Goal: Task Accomplishment & Management: Use online tool/utility

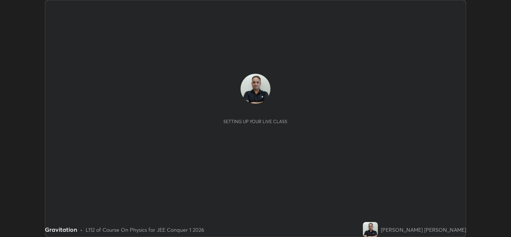
scroll to position [237, 510]
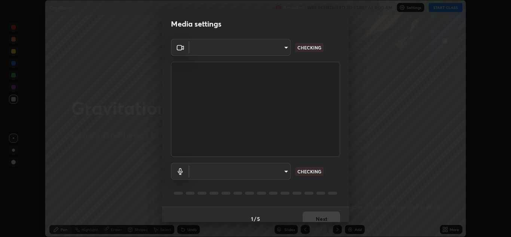
type input "ffb915138f5094fbba49c7dcbdc0b3377f3315ea980a35094b33733fc21d282d"
click at [247, 172] on body "Erase all Gravitation Recording WAS SCHEDULED TO START AT 9:00 AM Settings STAR…" at bounding box center [255, 118] width 511 height 237
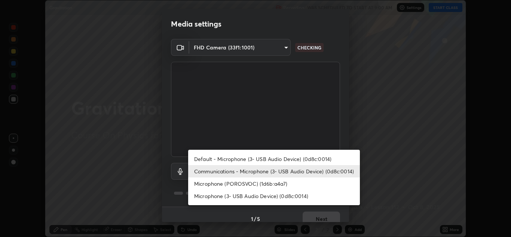
click at [224, 186] on li "Microphone (POROSVOC) (1d6b:a4a7)" at bounding box center [274, 183] width 172 height 12
type input "3fb3650eade0ec0a1bd0a7d1f87ca9eb5d548a38c0fe8b6180c3065924ba7fd6"
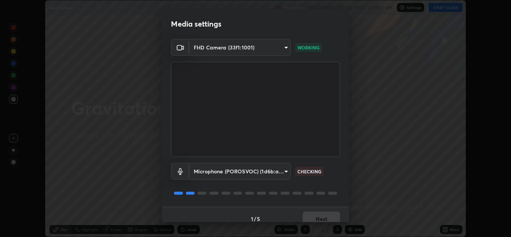
scroll to position [9, 0]
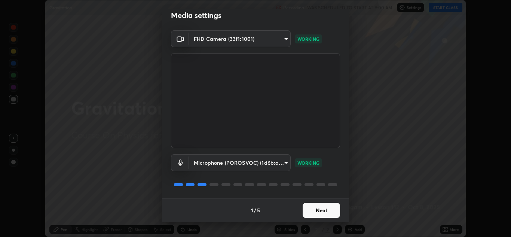
click at [314, 213] on button "Next" at bounding box center [321, 210] width 37 height 15
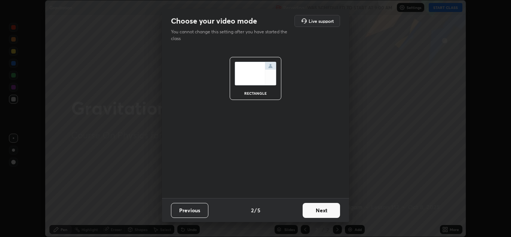
scroll to position [0, 0]
click at [315, 211] on button "Next" at bounding box center [321, 210] width 37 height 15
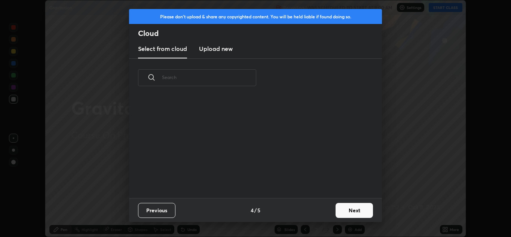
click at [315, 212] on div "Previous 4 / 5 Next" at bounding box center [255, 210] width 253 height 24
click at [317, 213] on div "Previous 4 / 5 Next" at bounding box center [255, 210] width 253 height 24
click at [350, 211] on button "Next" at bounding box center [353, 210] width 37 height 15
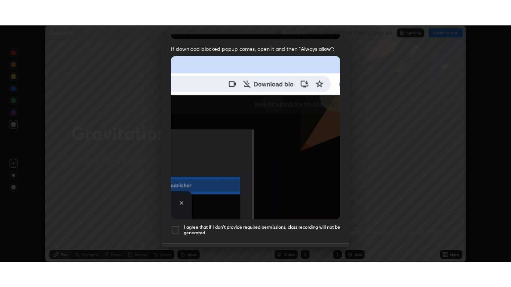
scroll to position [162, 0]
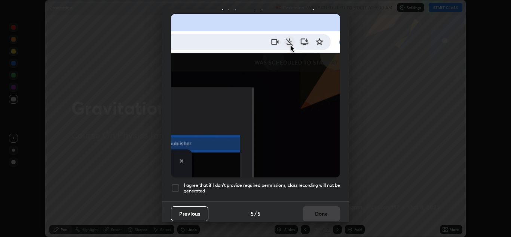
click at [174, 184] on div at bounding box center [175, 187] width 9 height 9
click at [311, 209] on button "Done" at bounding box center [321, 213] width 37 height 15
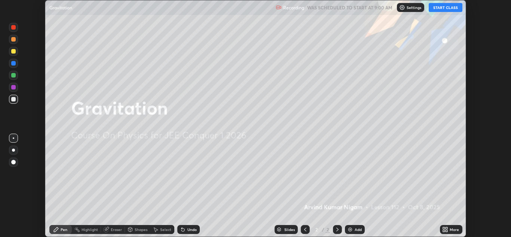
click at [442, 9] on button "START CLASS" at bounding box center [446, 7] width 34 height 9
click at [451, 229] on div "More" at bounding box center [453, 229] width 9 height 4
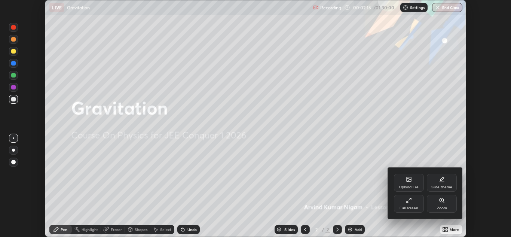
click at [415, 205] on div "Full screen" at bounding box center [409, 203] width 30 height 18
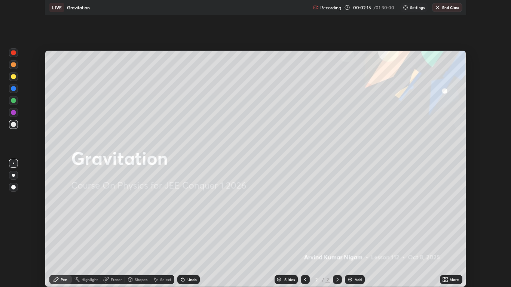
scroll to position [287, 511]
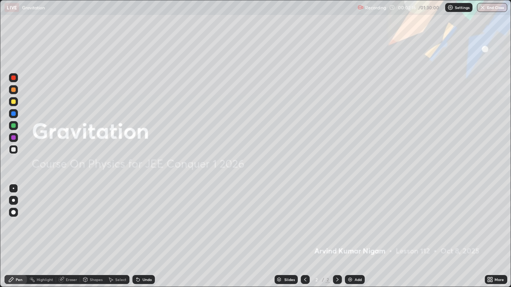
click at [357, 236] on div "Add" at bounding box center [357, 280] width 7 height 4
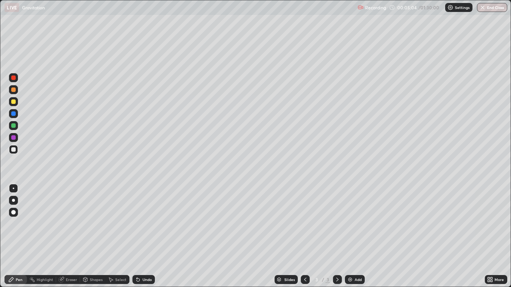
click at [143, 236] on div "Undo" at bounding box center [143, 279] width 22 height 9
click at [95, 236] on div "Shapes" at bounding box center [96, 280] width 13 height 4
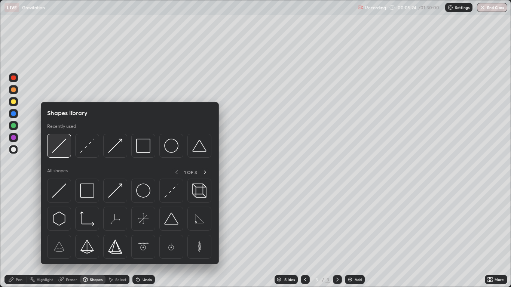
click at [64, 144] on img at bounding box center [59, 146] width 14 height 14
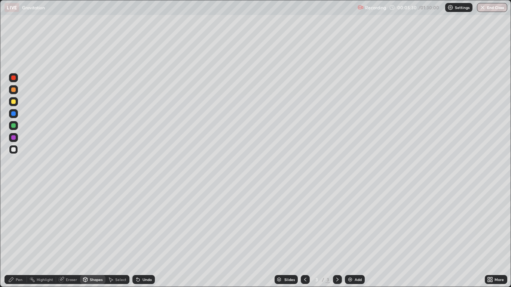
click at [90, 236] on div "Shapes" at bounding box center [96, 280] width 13 height 4
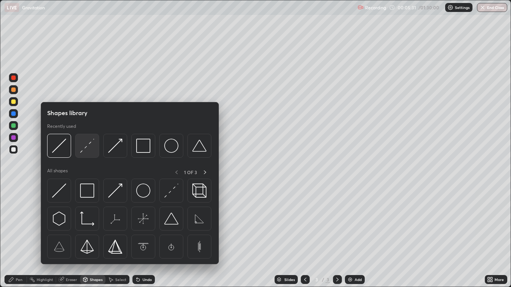
click at [81, 151] on img at bounding box center [87, 146] width 14 height 14
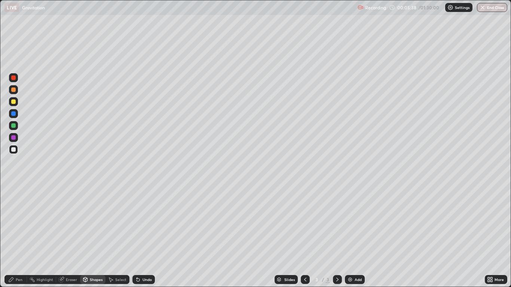
click at [20, 236] on div "Pen" at bounding box center [19, 280] width 7 height 4
click at [14, 103] on div at bounding box center [13, 101] width 4 height 4
click at [90, 236] on div "Shapes" at bounding box center [96, 280] width 13 height 4
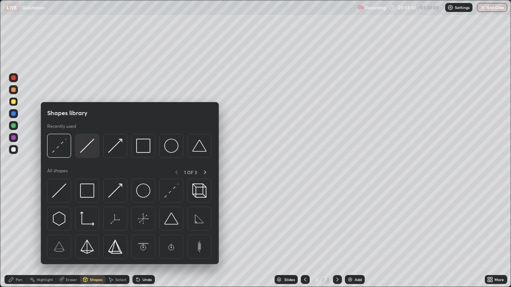
click at [80, 151] on div at bounding box center [87, 146] width 24 height 24
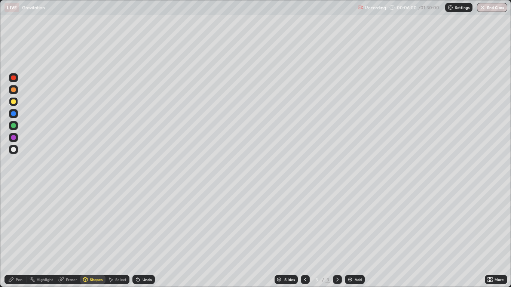
click at [92, 236] on div "Shapes" at bounding box center [96, 280] width 13 height 4
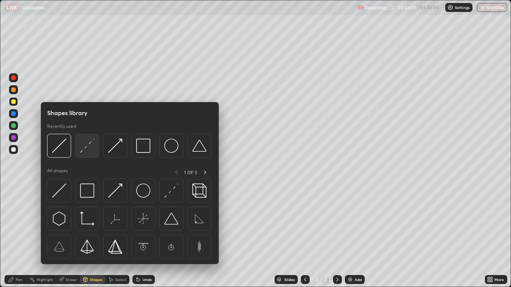
click at [83, 152] on img at bounding box center [87, 146] width 14 height 14
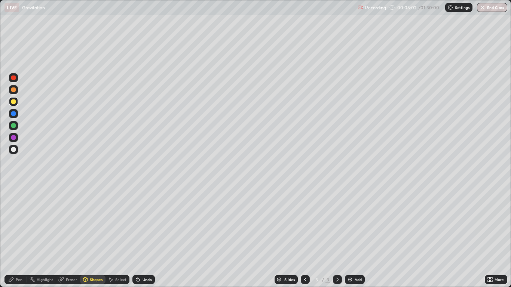
click at [14, 114] on div at bounding box center [13, 113] width 4 height 4
click at [142, 236] on div "Undo" at bounding box center [146, 280] width 9 height 4
click at [92, 236] on div "Shapes" at bounding box center [96, 280] width 13 height 4
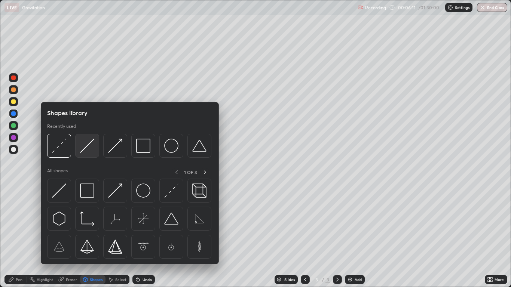
click at [84, 151] on img at bounding box center [87, 146] width 14 height 14
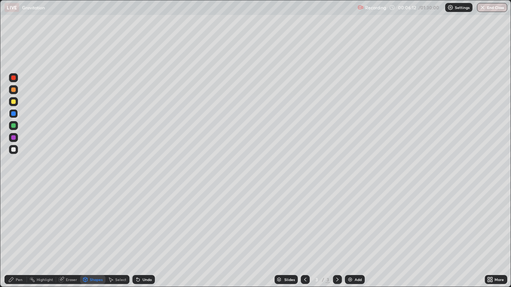
click at [15, 102] on div at bounding box center [13, 101] width 4 height 4
click at [143, 236] on div "Undo" at bounding box center [146, 280] width 9 height 4
click at [14, 89] on div at bounding box center [13, 89] width 4 height 4
click at [19, 236] on div "Pen" at bounding box center [15, 279] width 22 height 9
click at [144, 236] on div "Undo" at bounding box center [146, 280] width 9 height 4
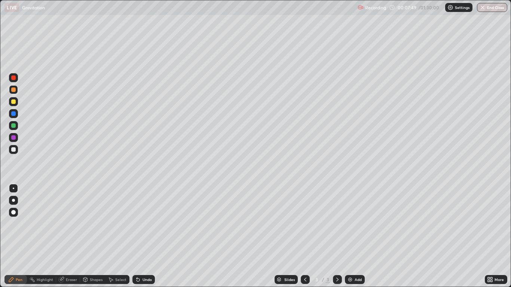
click at [350, 236] on img at bounding box center [350, 280] width 6 height 6
click at [95, 236] on div "Shapes" at bounding box center [96, 280] width 13 height 4
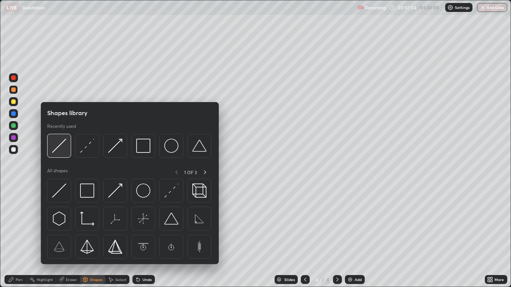
click at [58, 149] on img at bounding box center [59, 146] width 14 height 14
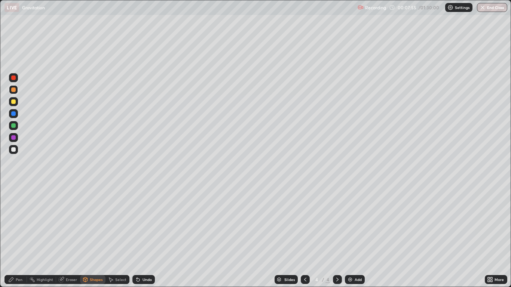
click at [14, 149] on div at bounding box center [13, 149] width 4 height 4
click at [93, 236] on div "Shapes" at bounding box center [96, 280] width 13 height 4
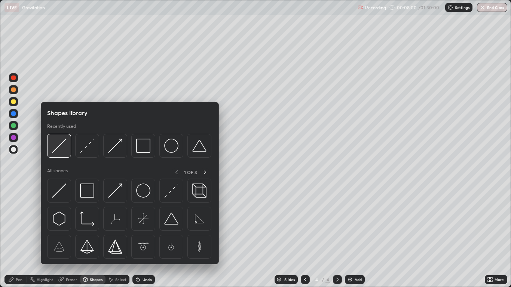
click at [57, 151] on img at bounding box center [59, 146] width 14 height 14
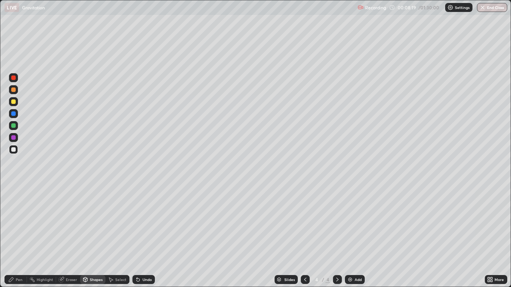
click at [16, 236] on div "Pen" at bounding box center [19, 280] width 7 height 4
click at [14, 148] on div at bounding box center [13, 149] width 4 height 4
click at [67, 236] on div "Eraser" at bounding box center [68, 279] width 24 height 9
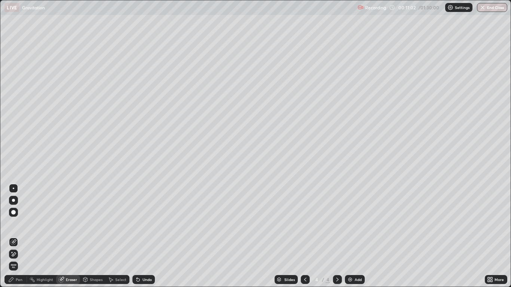
click at [10, 236] on icon at bounding box center [11, 279] width 4 height 4
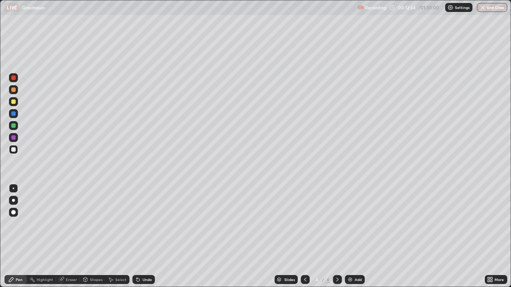
click at [352, 236] on img at bounding box center [350, 280] width 6 height 6
click at [144, 236] on div "Undo" at bounding box center [146, 280] width 9 height 4
click at [13, 102] on div at bounding box center [13, 101] width 4 height 4
click at [70, 236] on div "Eraser" at bounding box center [71, 280] width 11 height 4
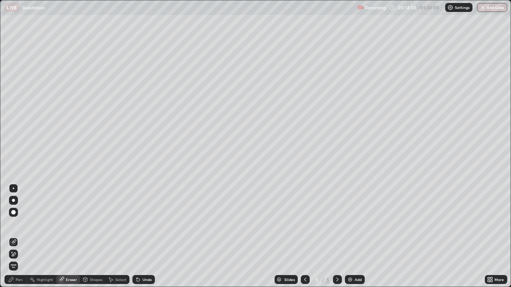
click at [18, 236] on div "Pen" at bounding box center [19, 280] width 7 height 4
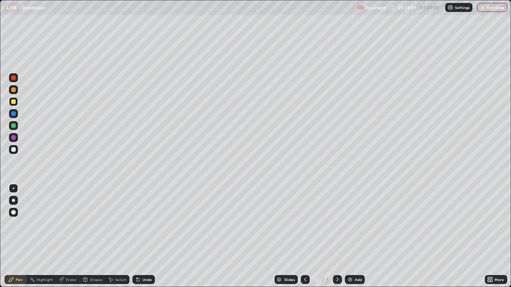
click at [13, 151] on div at bounding box center [13, 149] width 4 height 4
click at [14, 101] on div at bounding box center [13, 101] width 4 height 4
click at [93, 236] on div "Shapes" at bounding box center [96, 280] width 13 height 4
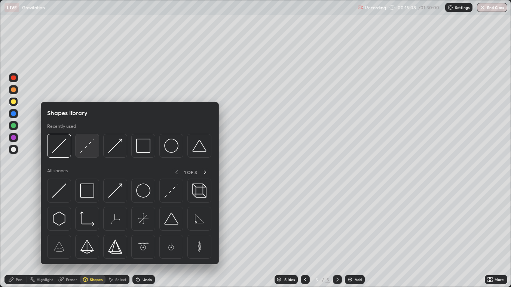
click at [81, 148] on img at bounding box center [87, 146] width 14 height 14
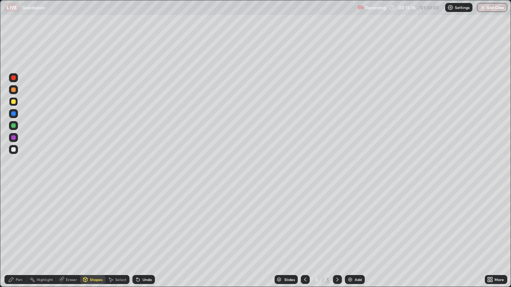
click at [17, 236] on div "Pen" at bounding box center [19, 280] width 7 height 4
click at [15, 148] on div at bounding box center [13, 149] width 4 height 4
click at [71, 236] on div "Eraser" at bounding box center [71, 280] width 11 height 4
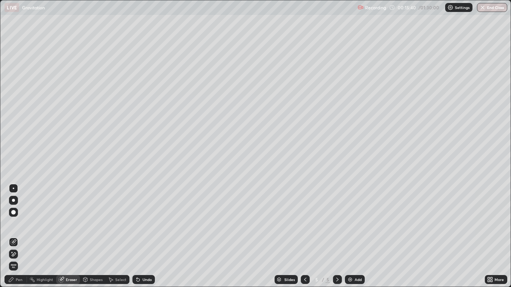
click at [20, 236] on div "Pen" at bounding box center [19, 280] width 7 height 4
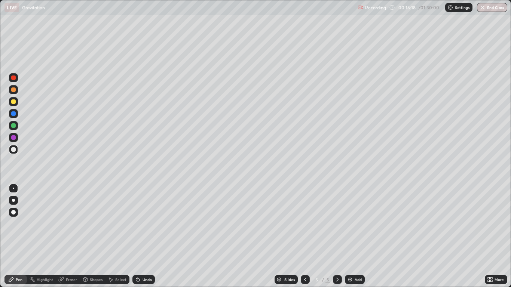
click at [115, 236] on div "Select" at bounding box center [120, 280] width 11 height 4
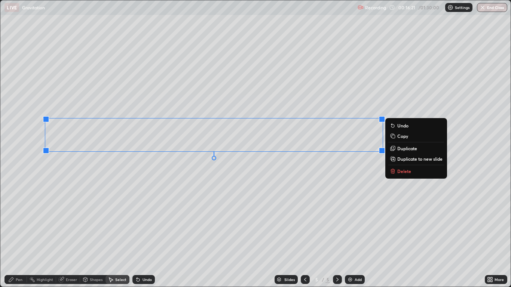
click at [398, 171] on p "Delete" at bounding box center [404, 171] width 14 height 6
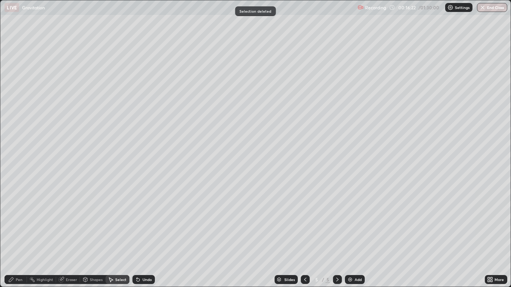
click at [18, 236] on div "Pen" at bounding box center [19, 280] width 7 height 4
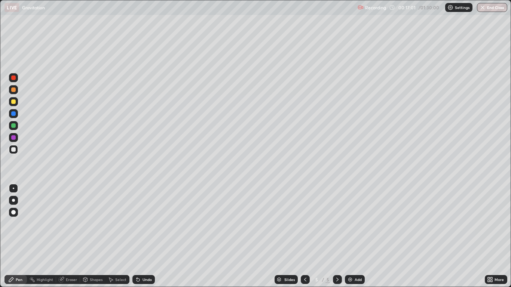
click at [72, 236] on div "Eraser" at bounding box center [71, 280] width 11 height 4
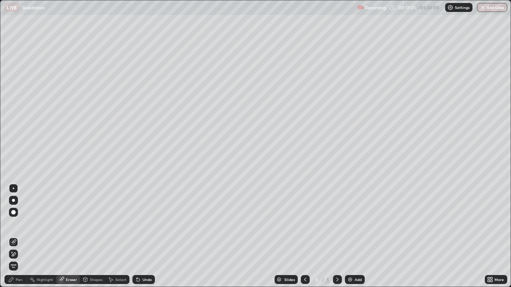
click at [117, 236] on div "Select" at bounding box center [120, 280] width 11 height 4
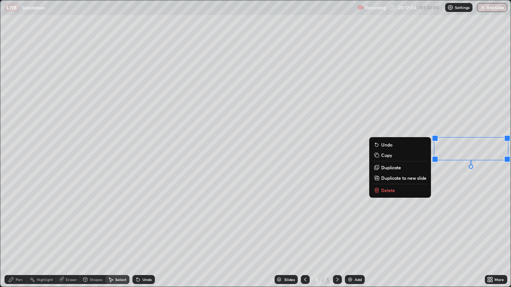
click at [401, 191] on button "Delete" at bounding box center [400, 190] width 56 height 9
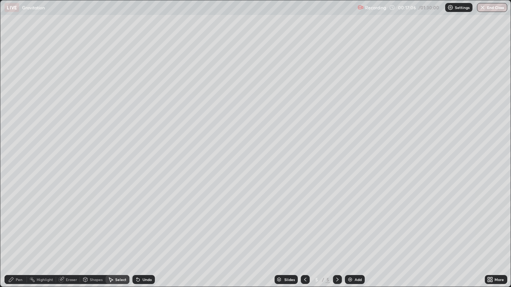
click at [18, 236] on div "Pen" at bounding box center [19, 280] width 7 height 4
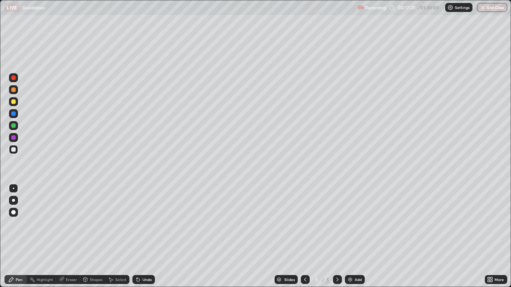
click at [72, 236] on div "Eraser" at bounding box center [71, 280] width 11 height 4
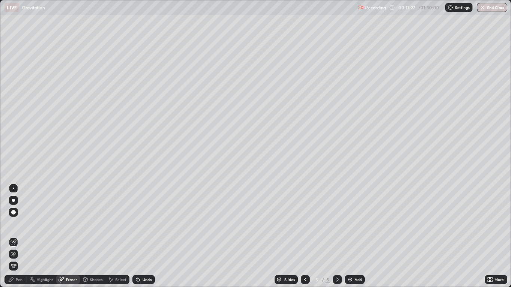
click at [17, 236] on div "Pen" at bounding box center [19, 280] width 7 height 4
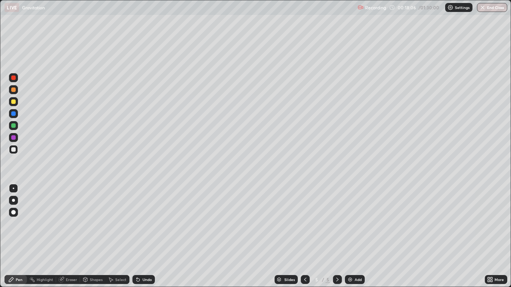
click at [147, 236] on div "Undo" at bounding box center [146, 280] width 9 height 4
click at [15, 111] on div at bounding box center [13, 113] width 4 height 4
click at [15, 150] on div at bounding box center [13, 149] width 4 height 4
click at [74, 236] on div "Eraser" at bounding box center [71, 280] width 11 height 4
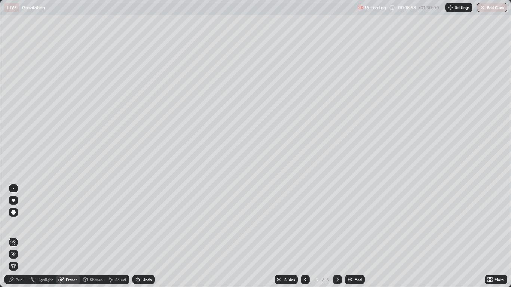
click at [13, 236] on icon at bounding box center [11, 280] width 6 height 6
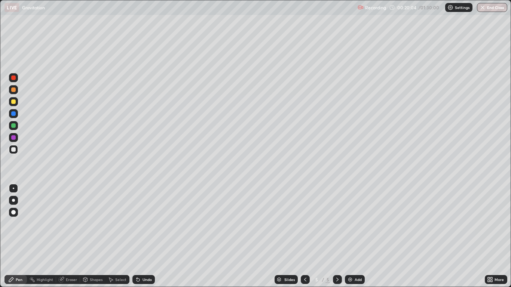
click at [348, 236] on img at bounding box center [350, 280] width 6 height 6
click at [92, 236] on div "Shapes" at bounding box center [96, 280] width 13 height 4
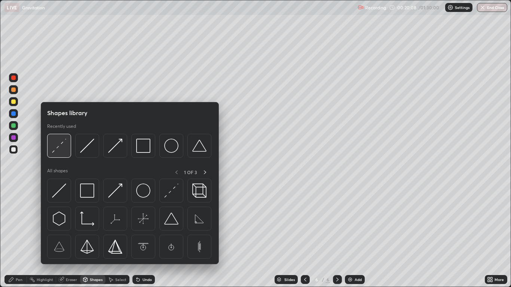
click at [58, 150] on img at bounding box center [59, 146] width 14 height 14
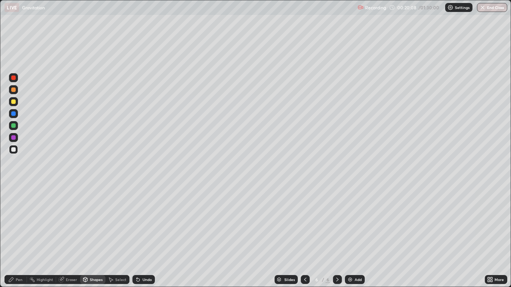
click at [17, 149] on div at bounding box center [13, 149] width 9 height 9
click at [23, 236] on div "Pen" at bounding box center [15, 279] width 22 height 9
click at [14, 151] on div at bounding box center [13, 149] width 4 height 4
click at [72, 236] on div "Eraser" at bounding box center [71, 280] width 11 height 4
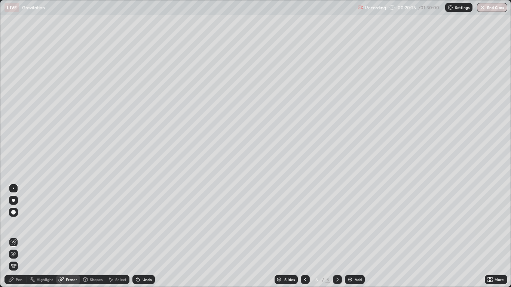
click at [22, 236] on div "Pen" at bounding box center [19, 280] width 7 height 4
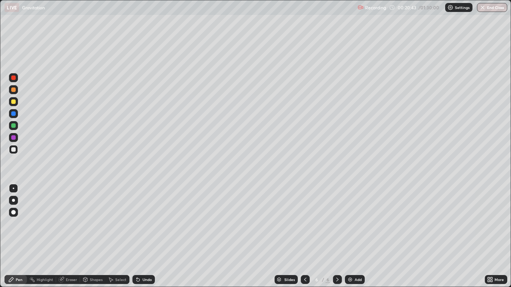
click at [96, 236] on div "Shapes" at bounding box center [96, 280] width 13 height 4
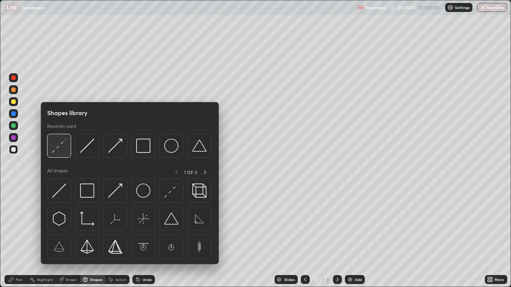
click at [57, 146] on img at bounding box center [59, 146] width 14 height 14
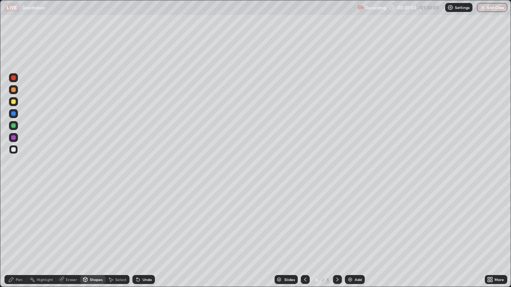
click at [18, 236] on div "Pen" at bounding box center [19, 280] width 7 height 4
click at [44, 236] on div "Highlight" at bounding box center [45, 280] width 16 height 4
click at [17, 236] on div "Pen" at bounding box center [19, 280] width 7 height 4
click at [15, 149] on div at bounding box center [13, 149] width 4 height 4
click at [145, 236] on div "Undo" at bounding box center [146, 280] width 9 height 4
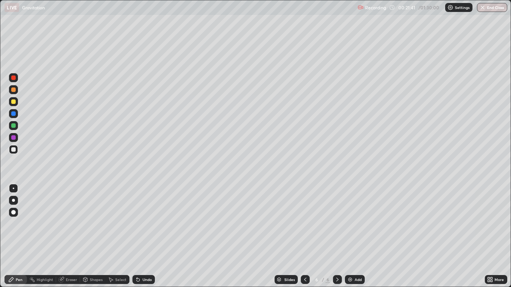
click at [144, 236] on div "Undo" at bounding box center [143, 279] width 22 height 9
click at [15, 102] on div at bounding box center [13, 101] width 4 height 4
click at [14, 150] on div at bounding box center [13, 149] width 4 height 4
click at [93, 236] on div "Shapes" at bounding box center [96, 280] width 13 height 4
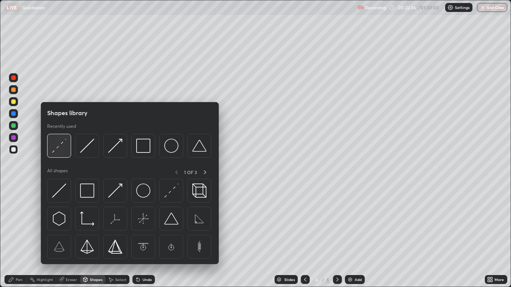
click at [59, 148] on img at bounding box center [59, 146] width 14 height 14
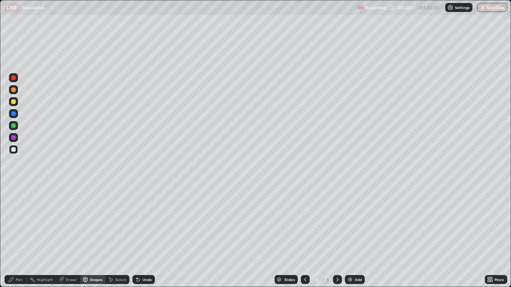
click at [13, 115] on div at bounding box center [13, 113] width 4 height 4
click at [16, 236] on div "Pen" at bounding box center [19, 280] width 7 height 4
click at [14, 150] on div at bounding box center [13, 149] width 4 height 4
click at [147, 236] on div "Undo" at bounding box center [146, 280] width 9 height 4
click at [303, 236] on div at bounding box center [305, 279] width 9 height 15
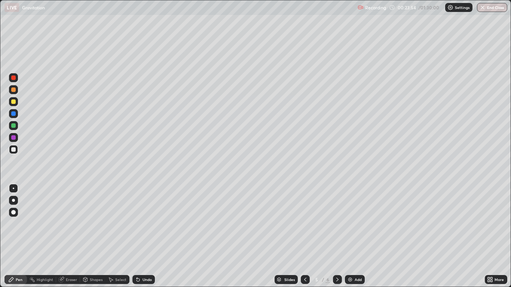
click at [337, 236] on icon at bounding box center [337, 280] width 6 height 6
click at [351, 236] on img at bounding box center [350, 280] width 6 height 6
click at [15, 149] on div at bounding box center [13, 149] width 4 height 4
click at [306, 236] on icon at bounding box center [305, 280] width 6 height 6
click at [305, 236] on icon at bounding box center [305, 280] width 6 height 6
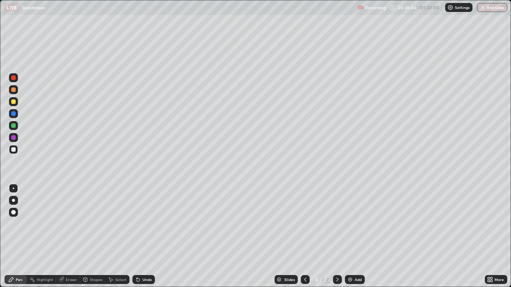
click at [305, 236] on icon at bounding box center [305, 280] width 6 height 6
click at [119, 236] on div "Select" at bounding box center [120, 280] width 11 height 4
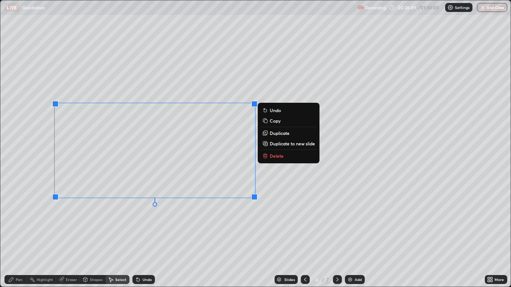
click at [275, 118] on p "Copy" at bounding box center [275, 121] width 11 height 6
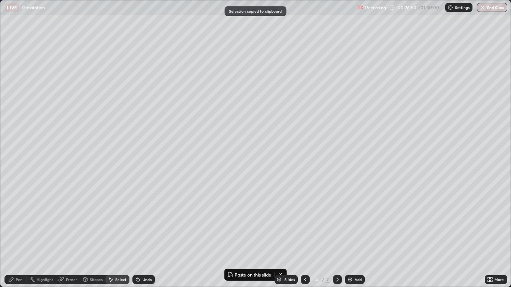
click at [337, 236] on icon at bounding box center [337, 280] width 6 height 6
click at [146, 236] on div "Undo" at bounding box center [146, 280] width 9 height 4
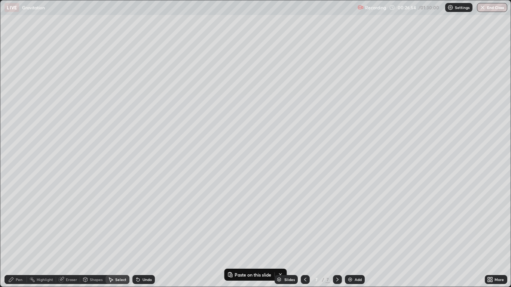
click at [144, 236] on div "Undo" at bounding box center [146, 280] width 9 height 4
click at [62, 48] on button "Paste here" at bounding box center [65, 51] width 33 height 9
click at [70, 176] on div "0 ° Undo Copy Paste here Duplicate Duplicate to new slide Delete" at bounding box center [255, 143] width 510 height 286
click at [18, 236] on div "Pen" at bounding box center [19, 280] width 7 height 4
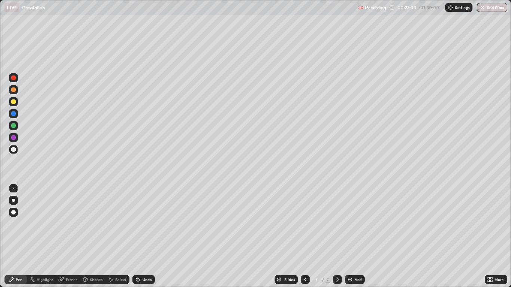
click at [14, 148] on div at bounding box center [13, 149] width 4 height 4
click at [13, 114] on div at bounding box center [13, 113] width 4 height 4
click at [16, 106] on div at bounding box center [13, 101] width 9 height 9
click at [305, 236] on icon at bounding box center [305, 280] width 6 height 6
click at [303, 236] on div at bounding box center [305, 279] width 9 height 15
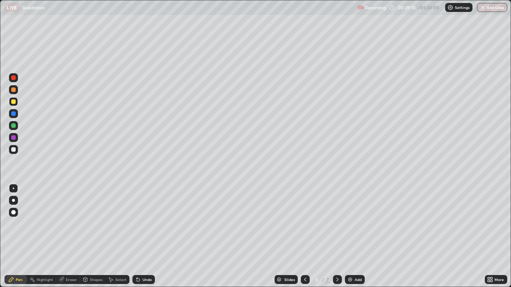
click at [118, 236] on div "Select" at bounding box center [120, 280] width 11 height 4
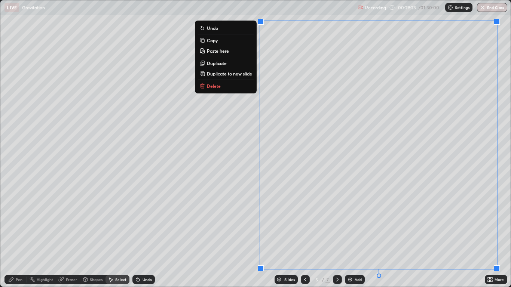
click at [399, 236] on div "Slides 5 / 7 Add" at bounding box center [319, 279] width 329 height 15
click at [230, 236] on div "0 ° Undo Copy Paste here Duplicate Duplicate to new slide Delete" at bounding box center [255, 143] width 510 height 286
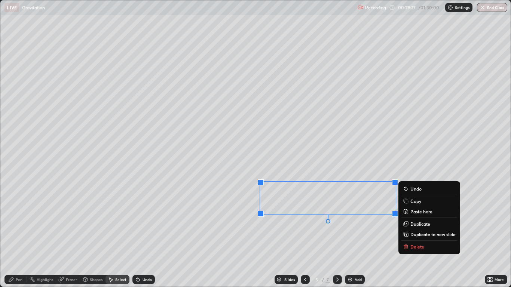
click at [414, 203] on p "Copy" at bounding box center [415, 201] width 11 height 6
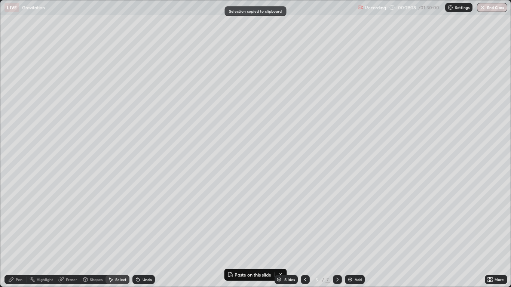
click at [337, 236] on icon at bounding box center [337, 280] width 6 height 6
click at [337, 236] on icon at bounding box center [337, 280] width 2 height 4
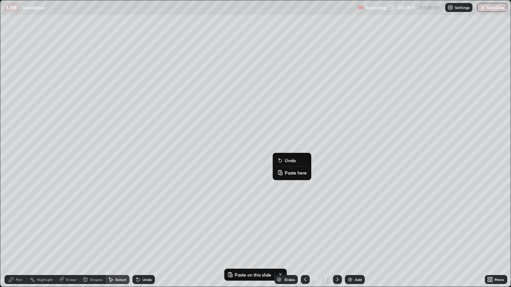
click at [286, 173] on p "Paste here" at bounding box center [296, 173] width 22 height 6
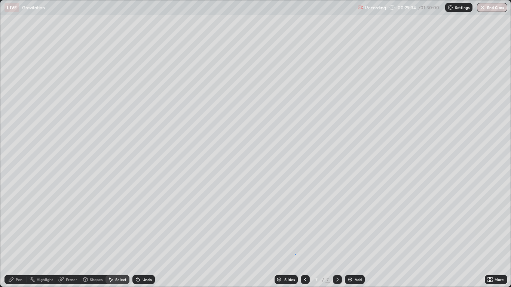
click at [295, 236] on div "0 ° Undo Copy Paste here Duplicate Duplicate to new slide Delete" at bounding box center [255, 143] width 510 height 286
click at [304, 236] on icon at bounding box center [305, 280] width 6 height 6
click at [306, 236] on icon at bounding box center [305, 280] width 6 height 6
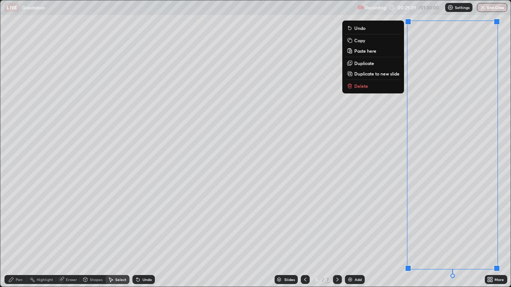
click at [384, 236] on div "0 ° Undo Copy Paste here Duplicate Duplicate to new slide Delete" at bounding box center [255, 143] width 510 height 286
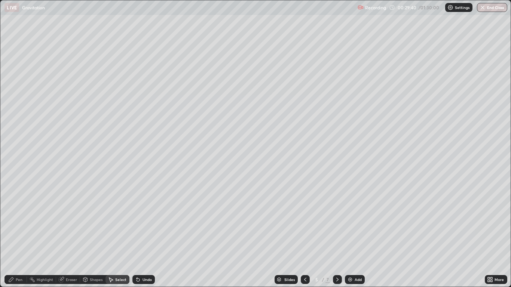
click at [337, 236] on div at bounding box center [337, 279] width 9 height 15
click at [335, 236] on icon at bounding box center [337, 280] width 6 height 6
click at [18, 236] on div "Pen" at bounding box center [19, 280] width 7 height 4
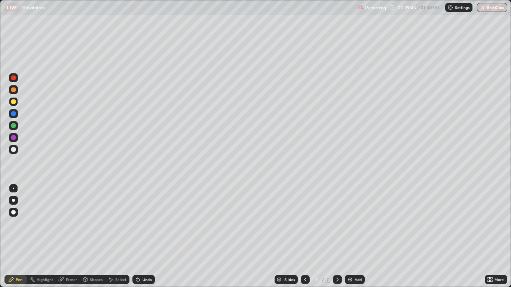
click at [14, 150] on div at bounding box center [13, 149] width 4 height 4
click at [15, 113] on div at bounding box center [13, 113] width 4 height 4
click at [15, 103] on div at bounding box center [13, 101] width 4 height 4
click at [148, 236] on div "Undo" at bounding box center [146, 280] width 9 height 4
click at [303, 236] on div at bounding box center [305, 279] width 9 height 15
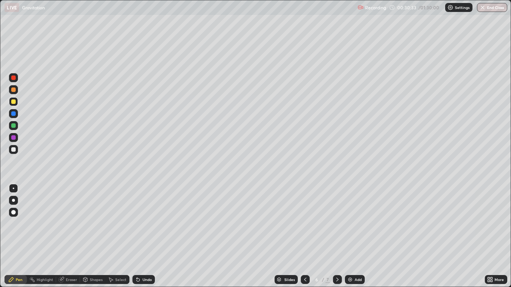
click at [337, 236] on icon at bounding box center [337, 280] width 6 height 6
click at [350, 236] on img at bounding box center [350, 280] width 6 height 6
click at [13, 148] on div at bounding box center [13, 149] width 4 height 4
click at [304, 236] on div at bounding box center [305, 279] width 9 height 15
click at [336, 236] on icon at bounding box center [337, 280] width 6 height 6
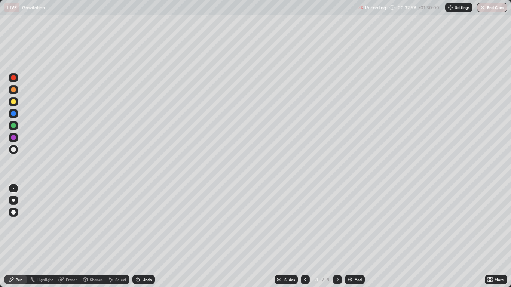
click at [141, 236] on div "Undo" at bounding box center [143, 279] width 22 height 9
click at [14, 103] on div at bounding box center [13, 101] width 4 height 4
click at [16, 150] on div at bounding box center [13, 149] width 9 height 9
click at [15, 102] on div at bounding box center [13, 101] width 4 height 4
click at [350, 236] on img at bounding box center [350, 280] width 6 height 6
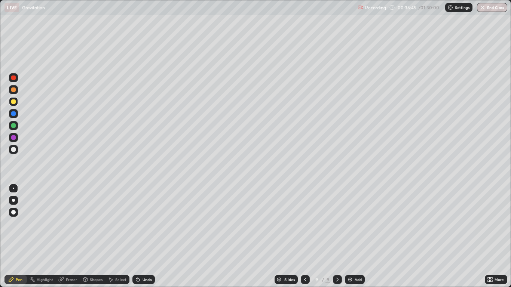
click at [15, 151] on div at bounding box center [13, 149] width 4 height 4
click at [32, 236] on div "Highlight" at bounding box center [41, 279] width 29 height 9
click at [19, 236] on div "Pen" at bounding box center [19, 280] width 7 height 4
click at [142, 236] on div "Undo" at bounding box center [146, 280] width 9 height 4
click at [142, 236] on div "Undo" at bounding box center [143, 279] width 22 height 9
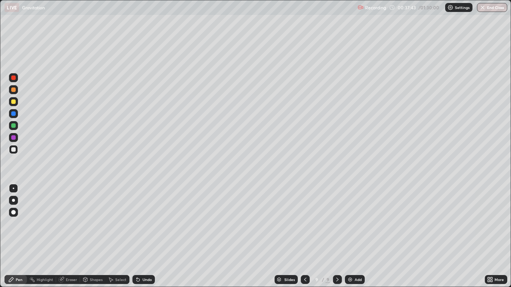
click at [148, 236] on div "Undo" at bounding box center [146, 280] width 9 height 4
click at [143, 236] on div "Undo" at bounding box center [146, 280] width 9 height 4
click at [141, 236] on div "Undo" at bounding box center [143, 279] width 22 height 9
click at [12, 100] on div at bounding box center [13, 101] width 4 height 4
click at [303, 236] on div at bounding box center [305, 279] width 9 height 9
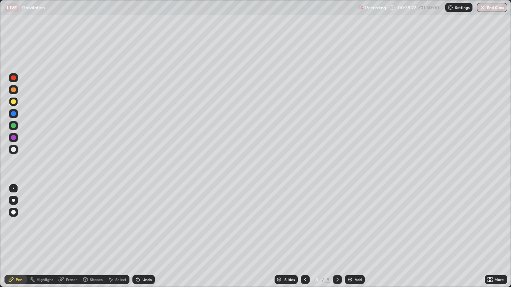
click at [305, 236] on icon at bounding box center [305, 280] width 6 height 6
click at [296, 236] on div "Slides" at bounding box center [285, 279] width 23 height 9
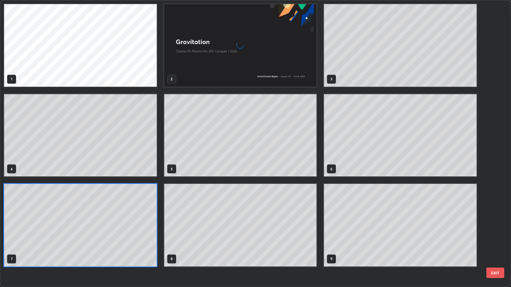
scroll to position [284, 506]
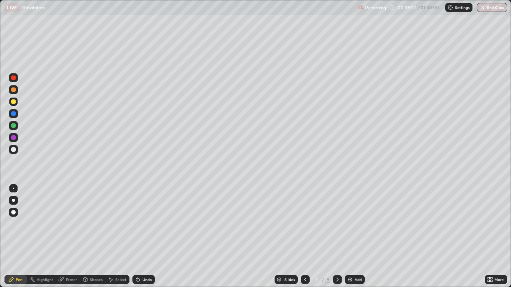
click at [335, 236] on icon at bounding box center [337, 280] width 6 height 6
click at [336, 236] on div at bounding box center [337, 279] width 9 height 15
click at [68, 236] on div "Eraser" at bounding box center [71, 280] width 11 height 4
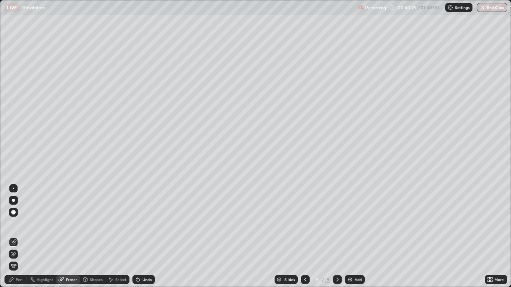
click at [18, 236] on div "Pen" at bounding box center [19, 280] width 7 height 4
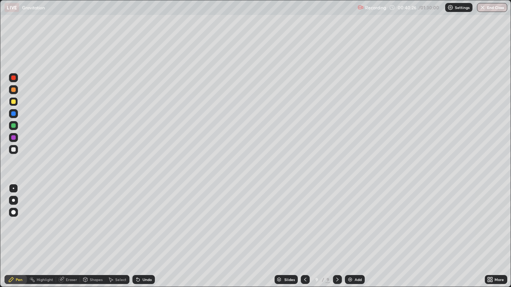
click at [11, 149] on div at bounding box center [13, 149] width 9 height 9
click at [14, 103] on div at bounding box center [13, 101] width 4 height 4
click at [143, 236] on div "Undo" at bounding box center [146, 280] width 9 height 4
click at [13, 114] on div at bounding box center [13, 113] width 4 height 4
click at [13, 200] on div at bounding box center [13, 200] width 3 height 3
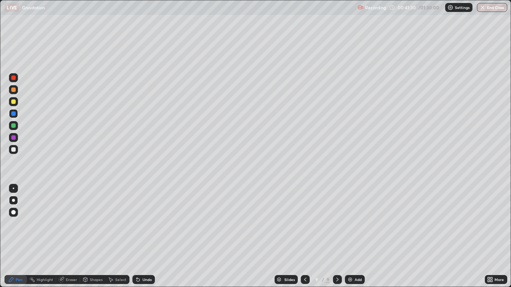
click at [146, 236] on div "Undo" at bounding box center [146, 280] width 9 height 4
click at [141, 236] on div "Undo" at bounding box center [143, 279] width 22 height 9
click at [353, 236] on img at bounding box center [350, 280] width 6 height 6
click at [304, 236] on icon at bounding box center [305, 280] width 6 height 6
click at [337, 236] on icon at bounding box center [338, 280] width 6 height 6
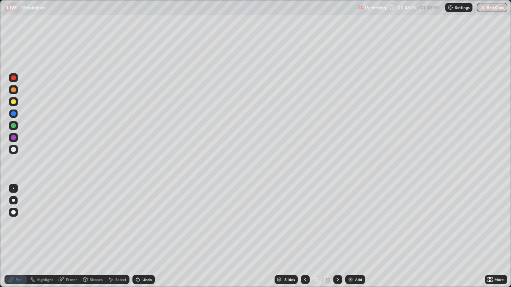
click at [13, 151] on div at bounding box center [13, 149] width 4 height 4
click at [13, 189] on div at bounding box center [13, 188] width 1 height 1
click at [16, 151] on div at bounding box center [13, 149] width 9 height 9
click at [147, 236] on div "Undo" at bounding box center [146, 280] width 9 height 4
click at [347, 236] on img at bounding box center [350, 280] width 6 height 6
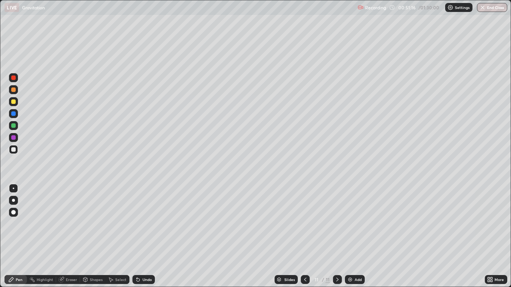
click at [15, 151] on div at bounding box center [13, 149] width 4 height 4
click at [15, 102] on div at bounding box center [13, 101] width 4 height 4
click at [141, 236] on div "Undo" at bounding box center [143, 279] width 22 height 9
click at [305, 236] on icon at bounding box center [305, 280] width 6 height 6
click at [304, 236] on icon at bounding box center [305, 280] width 2 height 4
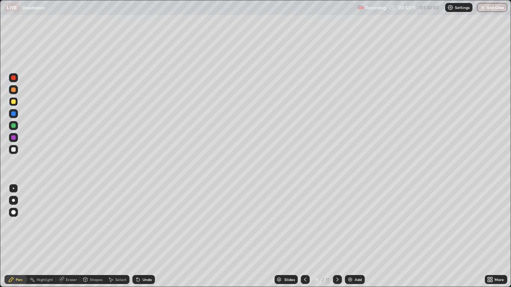
click at [337, 236] on icon at bounding box center [337, 280] width 6 height 6
click at [335, 236] on div at bounding box center [337, 279] width 9 height 15
click at [305, 236] on icon at bounding box center [305, 280] width 6 height 6
click at [334, 236] on icon at bounding box center [337, 280] width 6 height 6
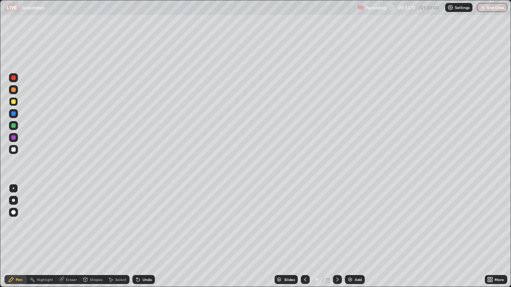
click at [336, 236] on div at bounding box center [337, 279] width 9 height 9
click at [15, 103] on div at bounding box center [13, 101] width 4 height 4
click at [305, 236] on icon at bounding box center [305, 280] width 6 height 6
click at [334, 236] on div at bounding box center [337, 279] width 9 height 9
click at [353, 236] on img at bounding box center [350, 280] width 6 height 6
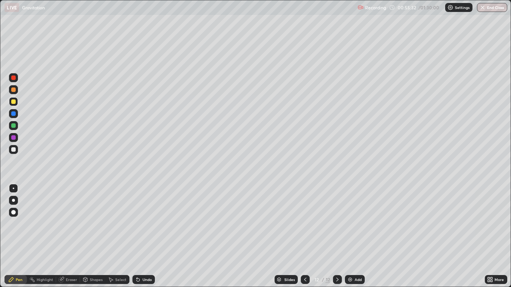
click at [16, 151] on div at bounding box center [13, 149] width 9 height 9
click at [142, 236] on div "Undo" at bounding box center [146, 280] width 9 height 4
click at [16, 91] on div at bounding box center [13, 89] width 9 height 9
click at [13, 102] on div at bounding box center [13, 101] width 4 height 4
click at [15, 149] on div at bounding box center [13, 149] width 4 height 4
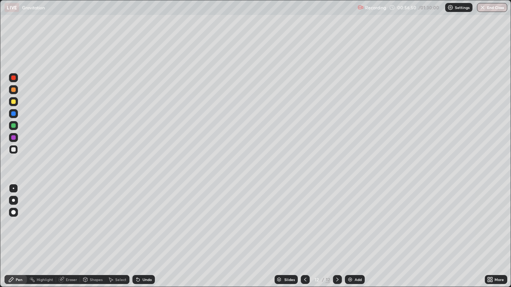
click at [96, 236] on div "Shapes" at bounding box center [96, 280] width 13 height 4
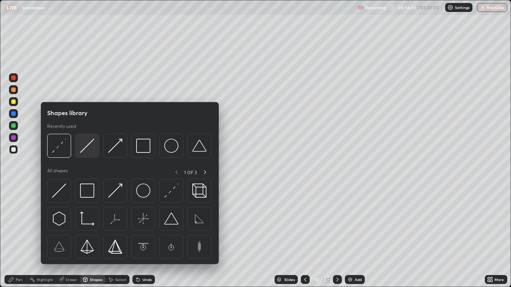
click at [82, 150] on img at bounding box center [87, 146] width 14 height 14
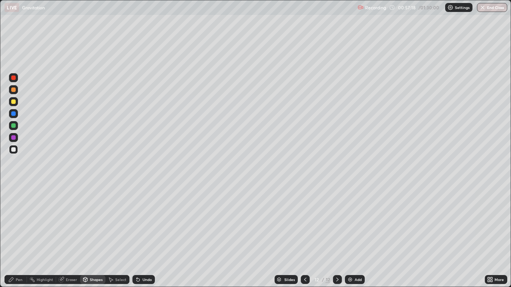
click at [13, 148] on div at bounding box center [13, 149] width 4 height 4
click at [68, 236] on div "Eraser" at bounding box center [68, 279] width 24 height 9
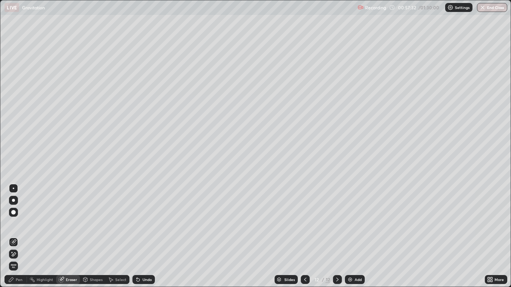
click at [21, 236] on div "Pen" at bounding box center [15, 279] width 22 height 9
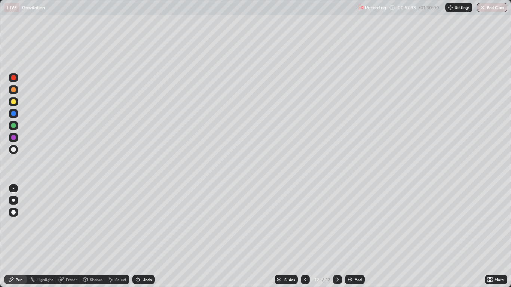
click at [17, 101] on div at bounding box center [13, 101] width 9 height 9
click at [70, 236] on div "Eraser" at bounding box center [71, 280] width 11 height 4
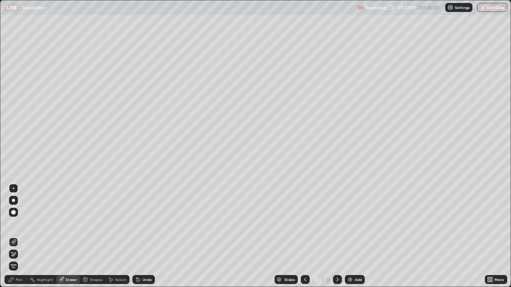
click at [99, 236] on div "Shapes" at bounding box center [96, 280] width 13 height 4
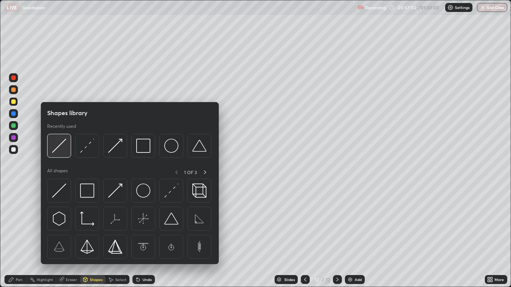
click at [54, 150] on img at bounding box center [59, 146] width 14 height 14
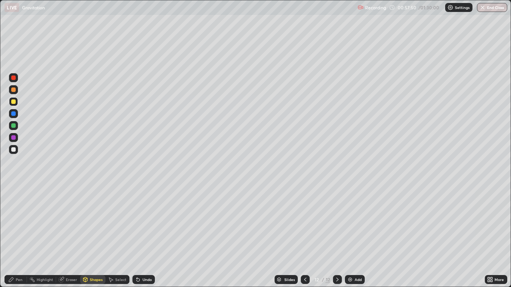
click at [16, 149] on div at bounding box center [13, 149] width 9 height 9
click at [18, 236] on div "Pen" at bounding box center [19, 280] width 7 height 4
click at [16, 106] on div at bounding box center [13, 101] width 9 height 9
click at [90, 236] on div "Shapes" at bounding box center [96, 280] width 13 height 4
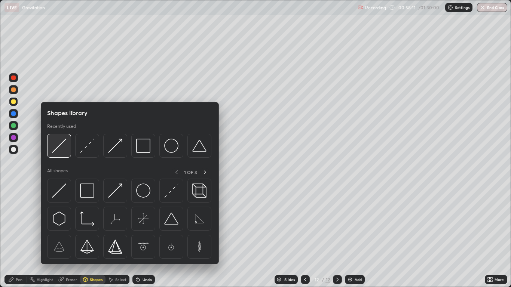
click at [60, 149] on img at bounding box center [59, 146] width 14 height 14
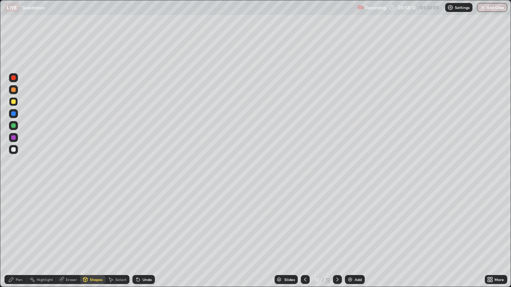
click at [16, 149] on div at bounding box center [13, 149] width 9 height 9
click at [17, 236] on div "Pen" at bounding box center [19, 280] width 7 height 4
click at [16, 149] on div at bounding box center [13, 149] width 9 height 9
click at [16, 102] on div at bounding box center [13, 101] width 9 height 9
click at [142, 236] on div "Undo" at bounding box center [146, 280] width 9 height 4
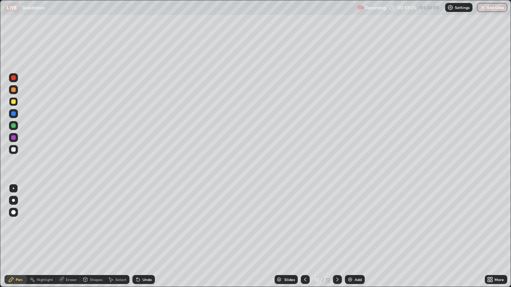
click at [140, 236] on div "Undo" at bounding box center [143, 279] width 22 height 9
click at [140, 236] on icon at bounding box center [138, 280] width 6 height 6
click at [305, 236] on icon at bounding box center [305, 280] width 6 height 6
click at [350, 236] on div "Add" at bounding box center [355, 279] width 20 height 9
click at [337, 236] on icon at bounding box center [337, 280] width 6 height 6
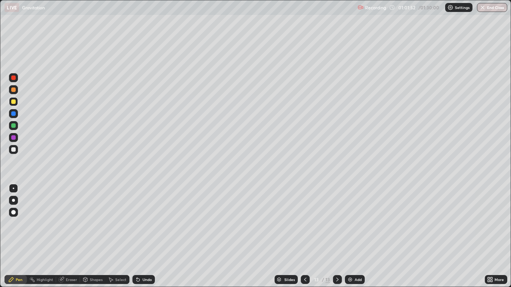
click at [334, 236] on div at bounding box center [337, 279] width 9 height 9
click at [305, 236] on div at bounding box center [305, 279] width 9 height 9
click at [337, 236] on icon at bounding box center [337, 280] width 6 height 6
click at [302, 236] on icon at bounding box center [305, 280] width 6 height 6
click at [334, 236] on div at bounding box center [337, 279] width 9 height 9
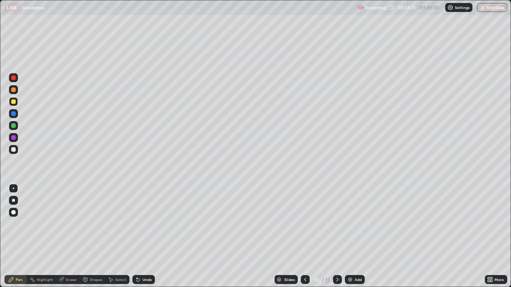
click at [352, 236] on div "Add" at bounding box center [355, 279] width 20 height 9
click at [14, 148] on div at bounding box center [13, 149] width 4 height 4
click at [141, 236] on div "Undo" at bounding box center [143, 279] width 22 height 9
click at [140, 236] on icon at bounding box center [138, 280] width 6 height 6
click at [140, 236] on div "Undo" at bounding box center [143, 279] width 22 height 9
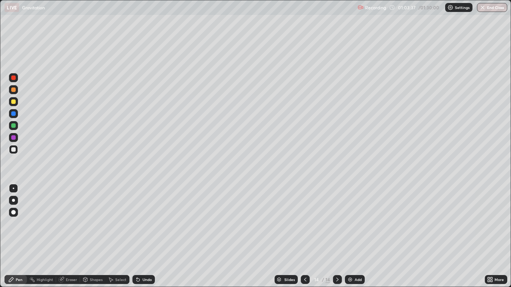
click at [136, 236] on div "Undo" at bounding box center [143, 279] width 22 height 9
click at [140, 236] on div "Undo" at bounding box center [143, 279] width 22 height 9
click at [139, 236] on icon at bounding box center [138, 280] width 6 height 6
click at [137, 236] on icon at bounding box center [137, 280] width 3 height 3
click at [137, 236] on div "Undo" at bounding box center [143, 279] width 22 height 9
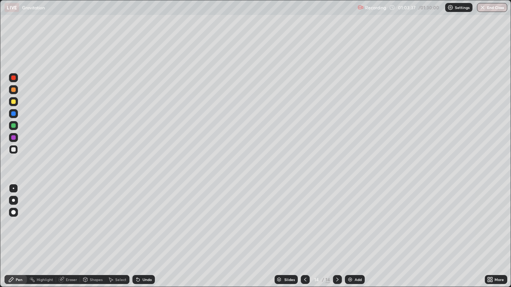
click at [138, 236] on div "Undo" at bounding box center [143, 279] width 22 height 9
click at [136, 236] on icon at bounding box center [138, 280] width 6 height 6
click at [137, 236] on div "Undo" at bounding box center [143, 279] width 22 height 9
click at [137, 236] on icon at bounding box center [137, 280] width 3 height 3
click at [135, 236] on div "Undo" at bounding box center [143, 279] width 22 height 9
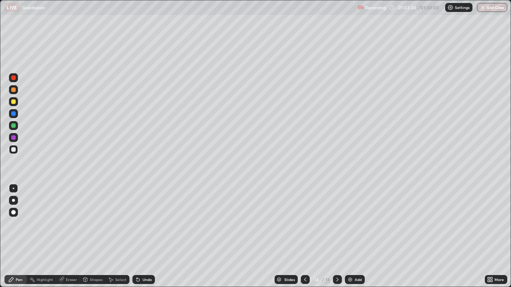
click at [137, 236] on icon at bounding box center [138, 280] width 6 height 6
click at [136, 236] on div "Undo" at bounding box center [143, 279] width 22 height 9
click at [136, 236] on icon at bounding box center [138, 280] width 6 height 6
click at [135, 236] on icon at bounding box center [138, 280] width 6 height 6
click at [142, 236] on div "Undo" at bounding box center [146, 280] width 9 height 4
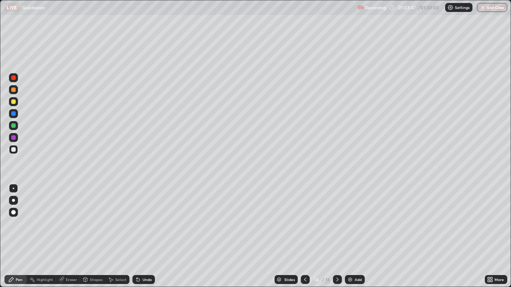
click at [141, 236] on div "Undo" at bounding box center [143, 279] width 22 height 9
click at [145, 236] on div "Undo" at bounding box center [143, 279] width 22 height 9
click at [142, 236] on div "Undo" at bounding box center [143, 279] width 22 height 9
click at [141, 236] on div "Undo" at bounding box center [143, 279] width 22 height 9
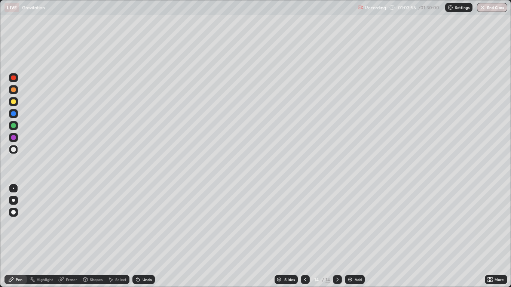
click at [144, 236] on div "Undo" at bounding box center [143, 279] width 22 height 9
click at [16, 102] on div at bounding box center [13, 101] width 9 height 9
click at [143, 236] on div "Undo" at bounding box center [146, 280] width 9 height 4
click at [89, 236] on div "Shapes" at bounding box center [92, 279] width 25 height 9
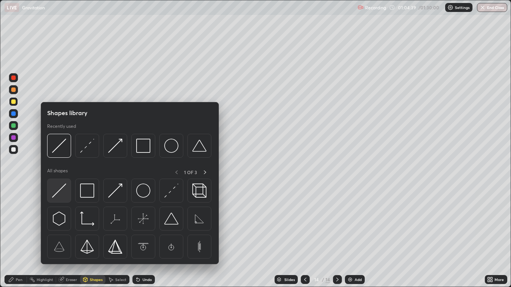
click at [59, 186] on img at bounding box center [59, 191] width 14 height 14
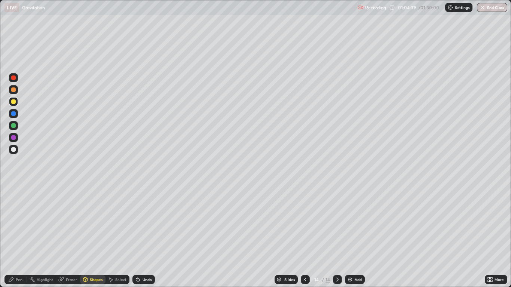
click at [16, 148] on div at bounding box center [13, 149] width 9 height 9
click at [19, 236] on div "Pen" at bounding box center [15, 279] width 22 height 9
click at [146, 236] on div "Undo" at bounding box center [146, 280] width 9 height 4
click at [350, 236] on img at bounding box center [350, 280] width 6 height 6
click at [14, 151] on div at bounding box center [13, 149] width 4 height 4
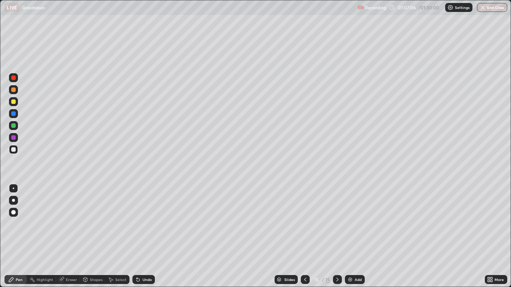
click at [143, 236] on div "Undo" at bounding box center [146, 280] width 9 height 4
click at [90, 236] on div "Shapes" at bounding box center [96, 280] width 13 height 4
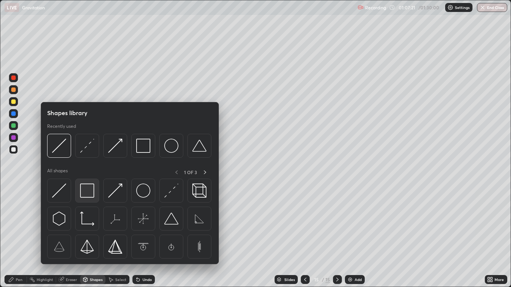
click at [83, 187] on img at bounding box center [87, 191] width 14 height 14
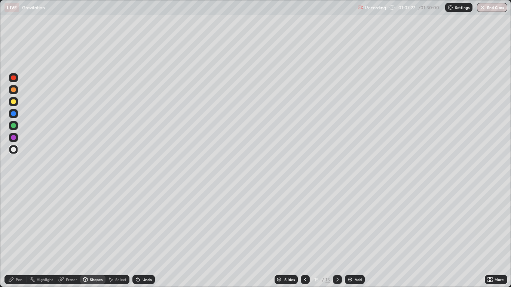
click at [58, 236] on div "Eraser" at bounding box center [68, 279] width 24 height 9
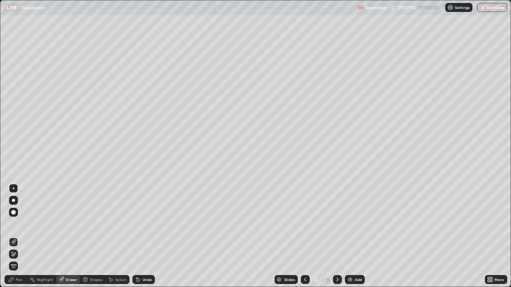
click at [18, 236] on div "Pen" at bounding box center [19, 280] width 7 height 4
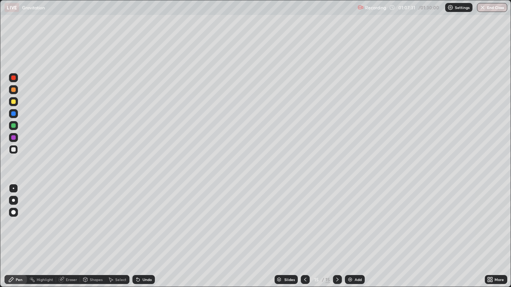
click at [11, 212] on div at bounding box center [13, 212] width 4 height 4
click at [145, 236] on div "Undo" at bounding box center [143, 279] width 22 height 9
click at [144, 236] on div "Undo" at bounding box center [146, 280] width 9 height 4
click at [141, 236] on div "Undo" at bounding box center [143, 279] width 22 height 9
click at [137, 236] on icon at bounding box center [137, 280] width 3 height 3
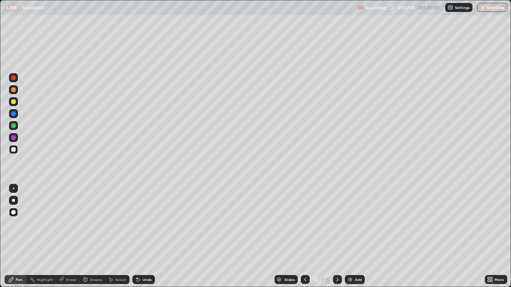
click at [143, 236] on div "Undo" at bounding box center [146, 280] width 9 height 4
click at [13, 188] on div at bounding box center [13, 188] width 1 height 1
click at [13, 148] on div at bounding box center [13, 149] width 4 height 4
click at [13, 101] on div at bounding box center [13, 101] width 4 height 4
click at [14, 113] on div at bounding box center [13, 113] width 4 height 4
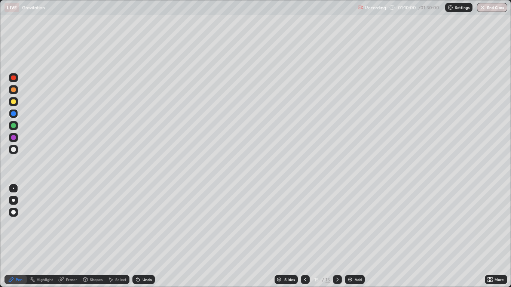
click at [15, 201] on div at bounding box center [13, 200] width 3 height 3
click at [13, 188] on div at bounding box center [13, 188] width 1 height 1
click at [14, 147] on div at bounding box center [13, 149] width 9 height 9
click at [16, 126] on div at bounding box center [13, 125] width 9 height 9
click at [13, 149] on div at bounding box center [13, 149] width 4 height 4
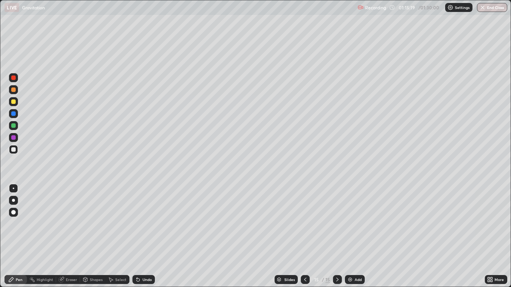
click at [15, 113] on div at bounding box center [13, 113] width 4 height 4
click at [13, 126] on div at bounding box center [13, 125] width 4 height 4
click at [16, 151] on div at bounding box center [13, 149] width 9 height 9
click at [351, 236] on img at bounding box center [350, 280] width 6 height 6
click at [15, 153] on div at bounding box center [13, 149] width 9 height 9
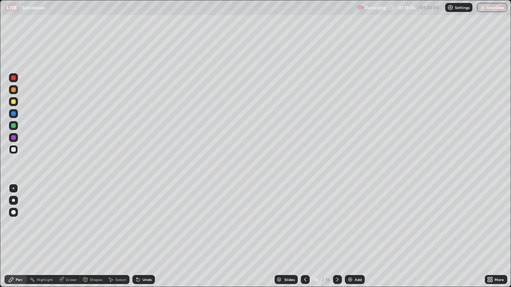
click at [95, 236] on div "Shapes" at bounding box center [96, 280] width 13 height 4
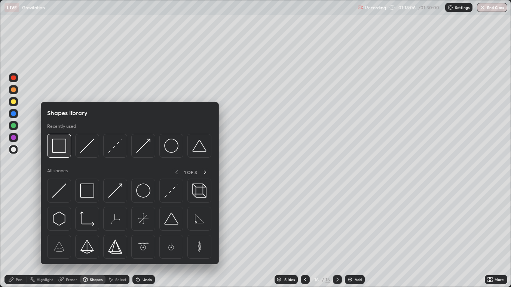
click at [62, 153] on img at bounding box center [59, 146] width 14 height 14
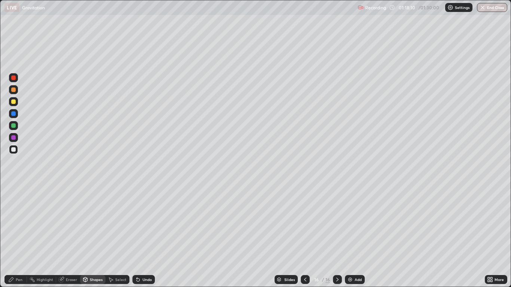
click at [66, 236] on div "Eraser" at bounding box center [71, 280] width 11 height 4
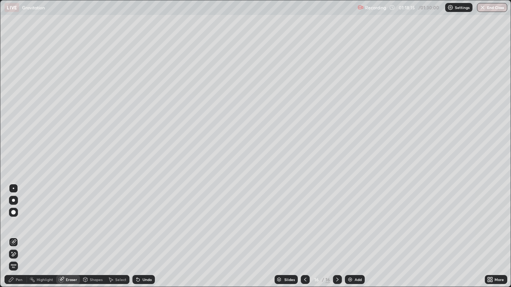
click at [16, 236] on div "Pen" at bounding box center [19, 280] width 7 height 4
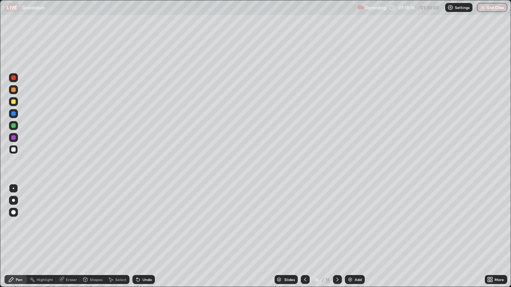
click at [11, 211] on div at bounding box center [13, 212] width 4 height 4
click at [13, 188] on div at bounding box center [13, 188] width 1 height 1
click at [305, 236] on icon at bounding box center [305, 280] width 6 height 6
click at [113, 236] on icon at bounding box center [111, 280] width 6 height 6
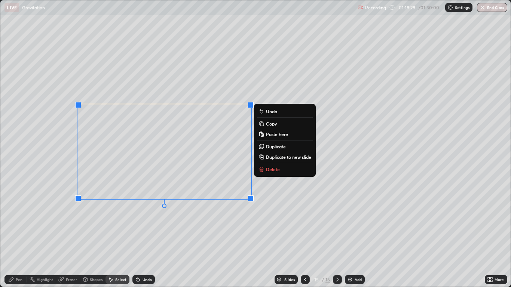
click at [265, 124] on button "Copy" at bounding box center [285, 123] width 56 height 9
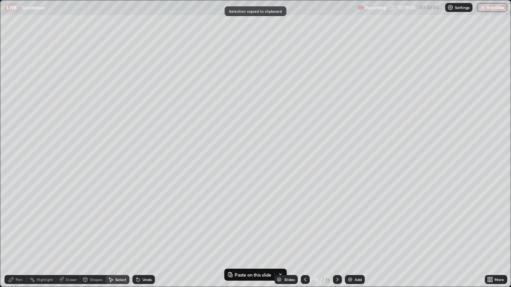
click at [337, 236] on icon at bounding box center [337, 280] width 2 height 4
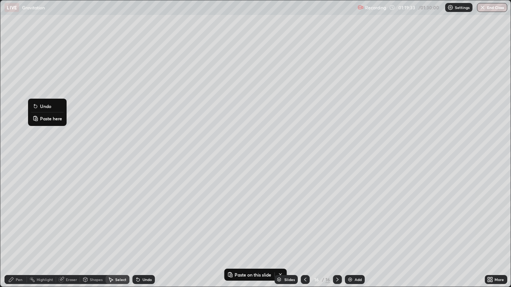
click at [44, 115] on button "Paste here" at bounding box center [47, 118] width 33 height 9
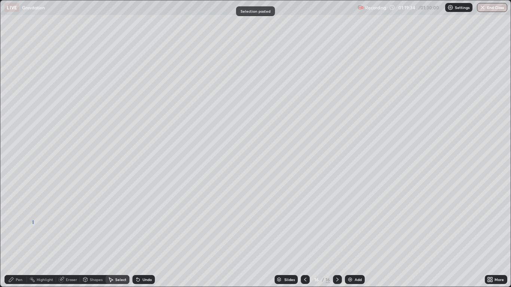
click at [33, 221] on div "0 ° Undo Copy Paste here Duplicate Duplicate to new slide Delete" at bounding box center [255, 143] width 510 height 286
click at [67, 236] on div "Eraser" at bounding box center [71, 280] width 11 height 4
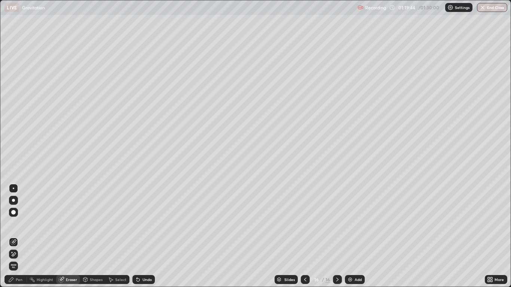
click at [66, 236] on div "Eraser" at bounding box center [68, 279] width 24 height 9
click at [19, 236] on div "Pen" at bounding box center [15, 279] width 22 height 9
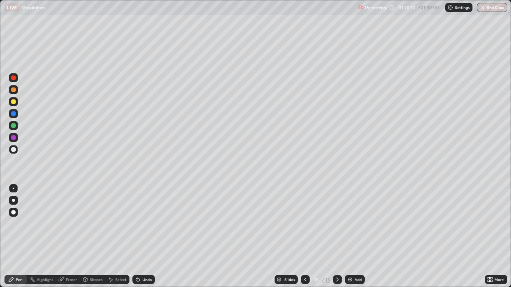
click at [15, 101] on div at bounding box center [13, 101] width 4 height 4
click at [13, 151] on div at bounding box center [13, 149] width 4 height 4
click at [303, 236] on div at bounding box center [305, 279] width 9 height 15
click at [337, 236] on icon at bounding box center [337, 280] width 6 height 6
click at [146, 236] on div "Undo" at bounding box center [143, 279] width 22 height 9
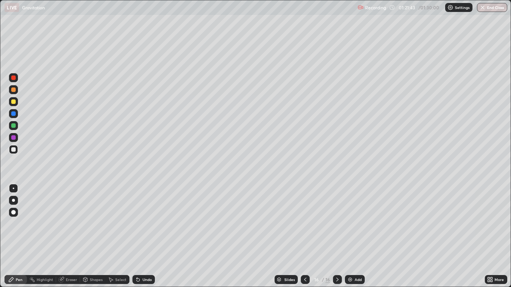
click at [142, 236] on div "Undo" at bounding box center [146, 280] width 9 height 4
click at [140, 236] on div "Undo" at bounding box center [143, 279] width 22 height 9
click at [140, 236] on icon at bounding box center [138, 280] width 6 height 6
click at [16, 106] on div at bounding box center [13, 101] width 9 height 9
click at [140, 236] on icon at bounding box center [138, 280] width 6 height 6
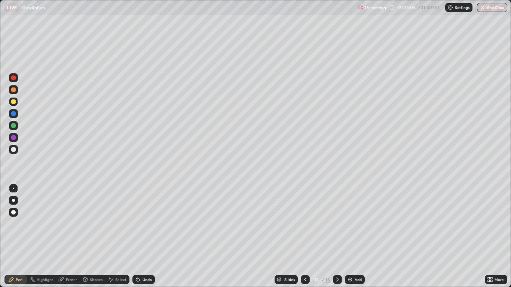
click at [139, 236] on icon at bounding box center [138, 280] width 6 height 6
click at [487, 9] on button "End Class" at bounding box center [492, 7] width 30 height 9
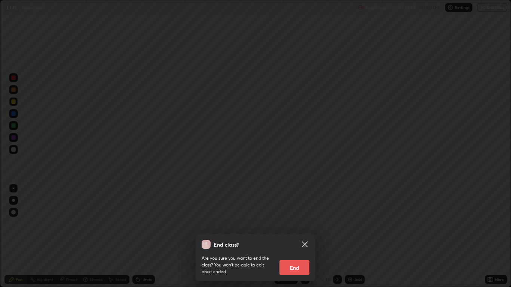
click at [297, 236] on button "End" at bounding box center [294, 267] width 30 height 15
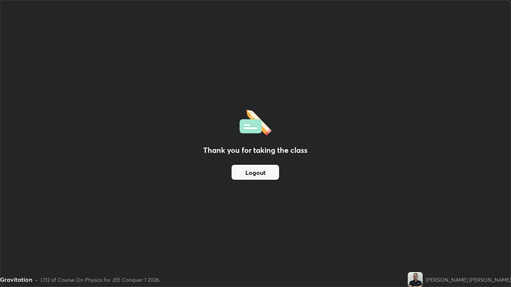
click at [258, 175] on button "Logout" at bounding box center [254, 172] width 47 height 15
